Goal: Navigation & Orientation: Understand site structure

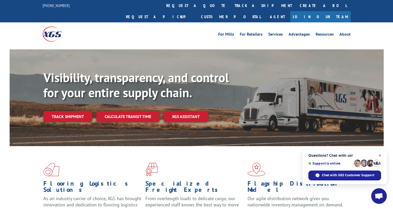
click at [381, 155] on span "Close chat" at bounding box center [379, 155] width 6 height 6
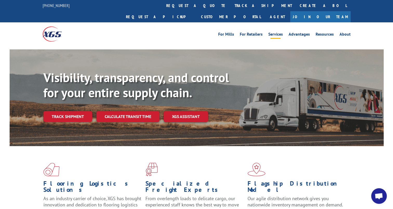
click at [277, 32] on link "Services" at bounding box center [275, 35] width 15 height 6
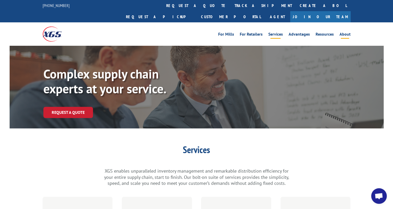
click at [345, 32] on link "About" at bounding box center [344, 35] width 11 height 6
